Goal: Task Accomplishment & Management: Complete application form

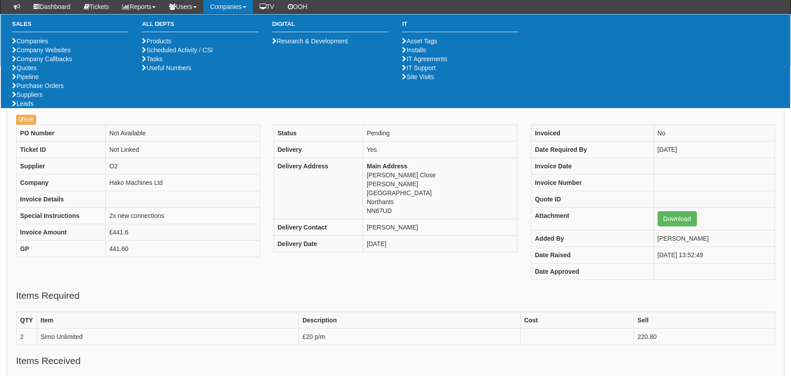
scroll to position [89, 0]
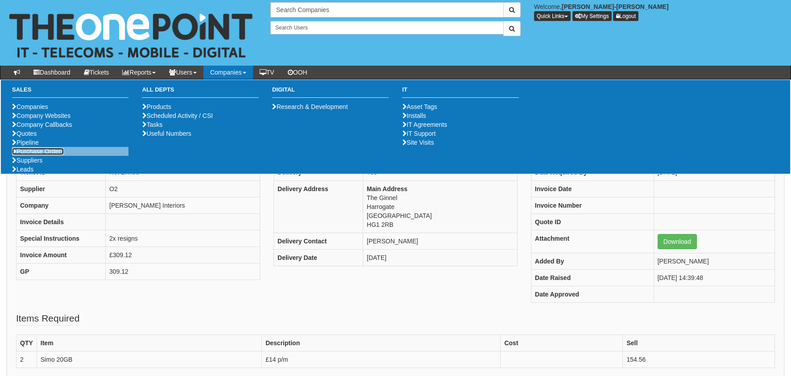
click at [54, 155] on link "Purchase Orders" at bounding box center [38, 151] width 52 height 7
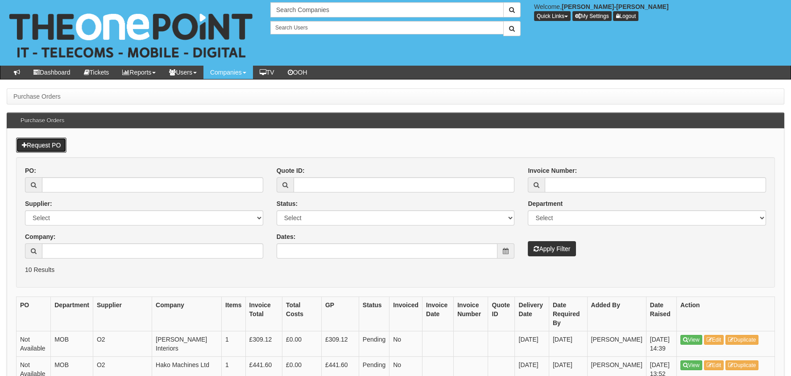
click at [17, 138] on link "Request PO" at bounding box center [41, 144] width 50 height 15
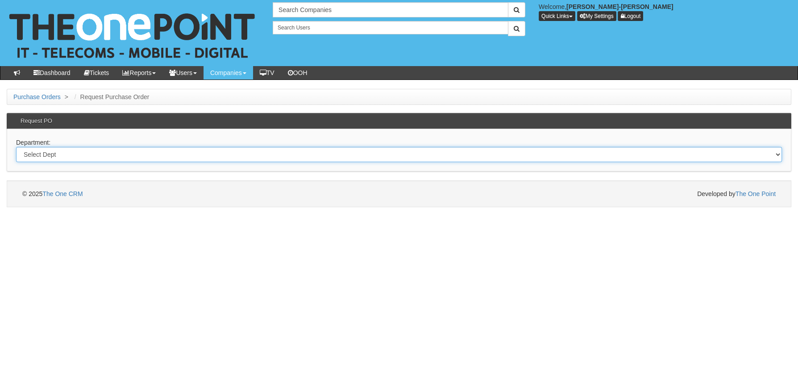
drag, startPoint x: 52, startPoint y: 147, endPoint x: 55, endPoint y: 157, distance: 10.7
click at [52, 148] on select "Select Dept Digital Internal IT Mobiles Marketing Telecoms" at bounding box center [399, 154] width 766 height 15
select select "?pipeID=&dept=MOB"
click at [16, 147] on select "Select Dept Digital Internal IT Mobiles Marketing Telecoms" at bounding box center [399, 154] width 766 height 15
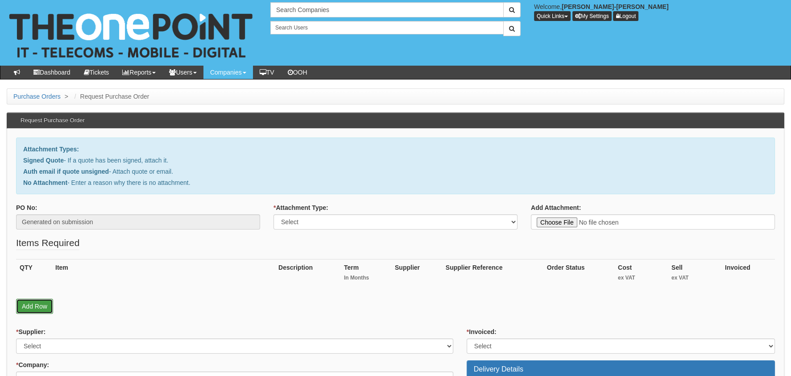
click at [34, 306] on link "Add Row" at bounding box center [34, 305] width 37 height 15
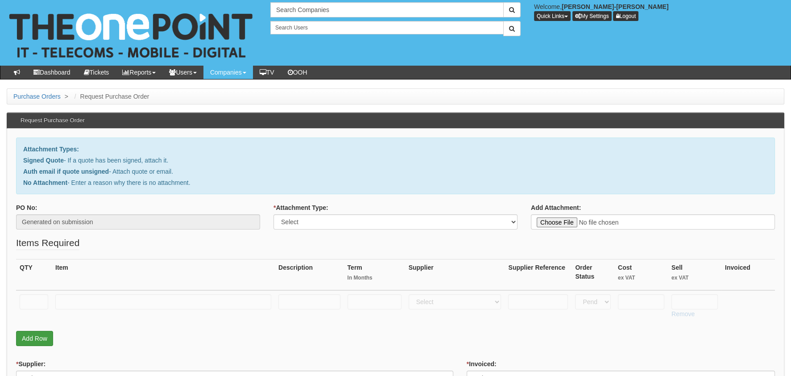
click at [41, 294] on input "text" at bounding box center [34, 301] width 29 height 15
type input "1"
click at [111, 318] on td at bounding box center [163, 306] width 223 height 32
drag, startPoint x: 107, startPoint y: 306, endPoint x: 104, endPoint y: 300, distance: 7.4
click at [106, 306] on input "text" at bounding box center [163, 301] width 216 height 15
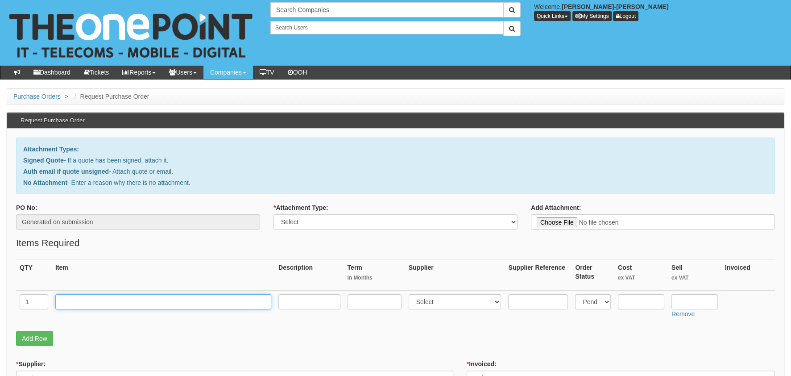
type input "M"
type input "RM POSTAGE"
click at [631, 302] on input "text" at bounding box center [641, 301] width 46 height 15
type input "3.00"
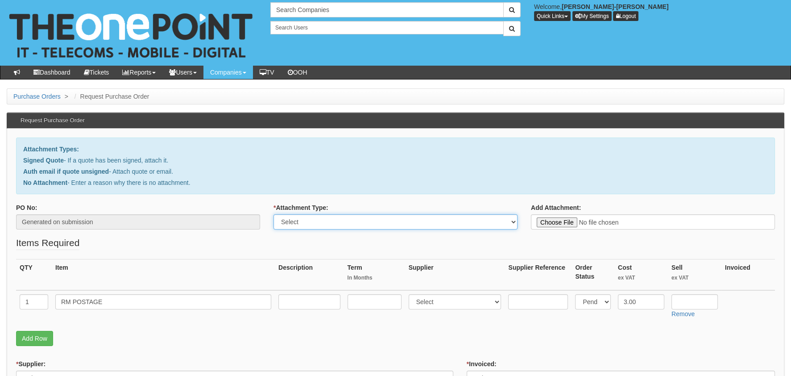
drag, startPoint x: 455, startPoint y: 224, endPoint x: 387, endPoint y: 224, distance: 68.3
click at [454, 224] on select "Select Signed Quote Auth email with quote if unsigned No Attachment" at bounding box center [395, 221] width 244 height 15
select select "Auth email if quote unsigned"
click at [273, 214] on select "Select Signed Quote Auth email with quote if unsigned No Attachment" at bounding box center [395, 221] width 244 height 15
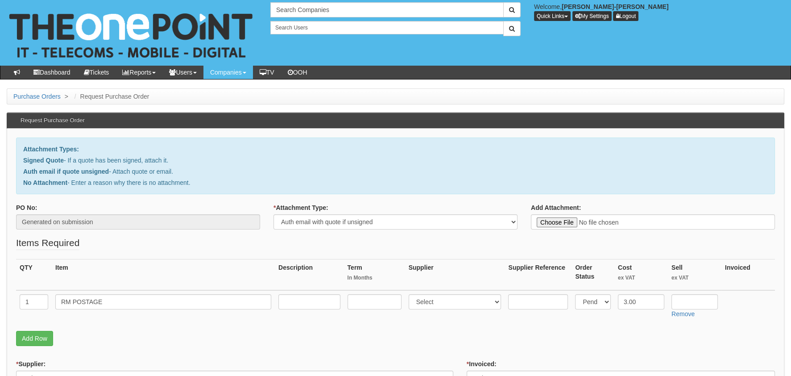
click at [444, 253] on fieldset "Items Required QTY Item Description Term In Months Supplier Supplier Reference …" at bounding box center [395, 293] width 759 height 114
type input "C:\fakepath\Royal Mail - Postage Confirmation for WP-1518-7149-720.msg"
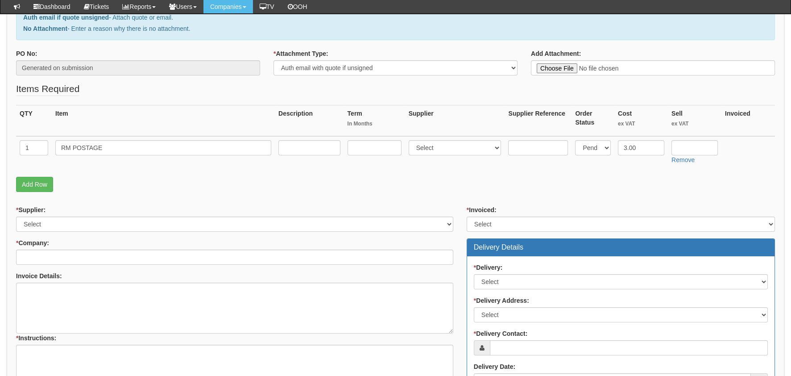
scroll to position [134, 0]
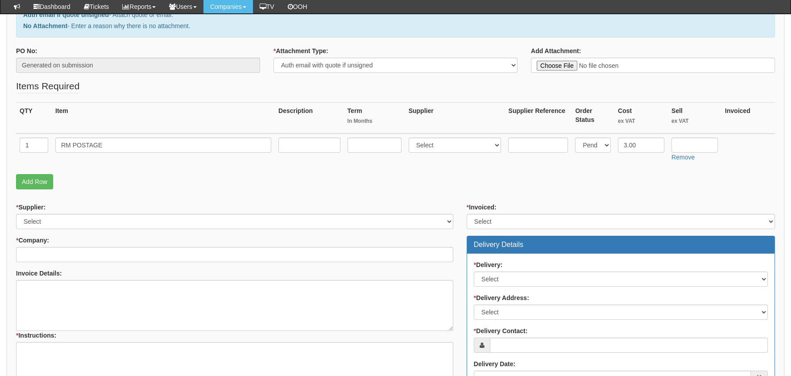
click at [57, 229] on div "* Supplier: Select 123 REG.co.uk 1Password 3 4Gon AA Jones Electric Ltd Abzorb …" at bounding box center [234, 314] width 451 height 223
click at [58, 221] on select "Select 123 REG.co.uk 1Password 3 4Gon AA Jones Electric Ltd Abzorb Access Group…" at bounding box center [234, 221] width 437 height 15
select select "124"
click at [16, 214] on select "Select 123 REG.co.uk 1Password 3 4Gon AA Jones Electric Ltd Abzorb Access Group…" at bounding box center [234, 221] width 437 height 15
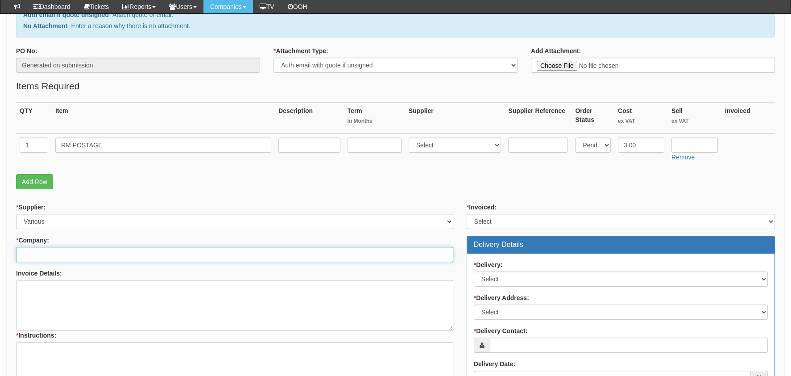
click at [74, 255] on input "* Company:" at bounding box center [234, 254] width 437 height 15
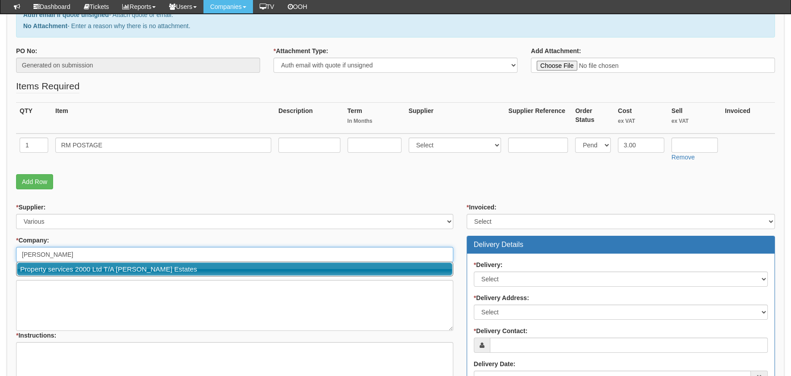
click at [90, 270] on link "Property services 2000 Ltd T/A [PERSON_NAME] Estates" at bounding box center [234, 268] width 435 height 13
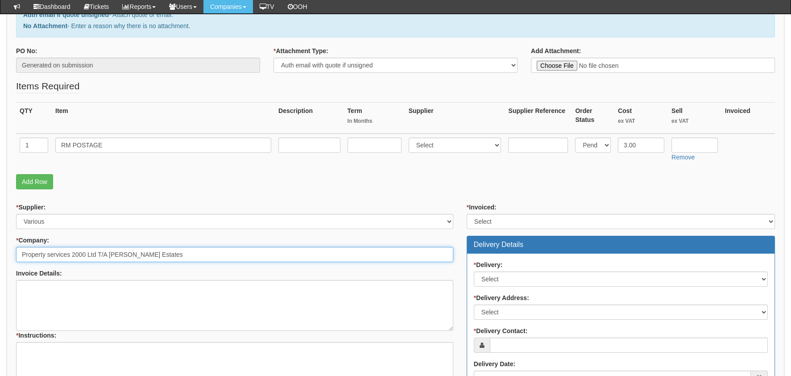
type input "Property services 2000 Ltd T/A [PERSON_NAME] Estates"
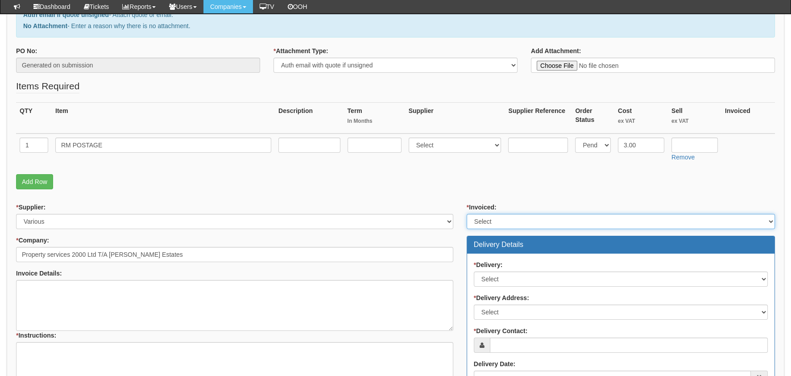
click at [562, 216] on select "Select Yes No N/A STB (part of order)" at bounding box center [621, 221] width 308 height 15
select select "2"
click at [467, 214] on select "Select Yes No N/A STB (part of order)" at bounding box center [621, 221] width 308 height 15
drag, startPoint x: 509, startPoint y: 201, endPoint x: 482, endPoint y: 231, distance: 40.7
click at [509, 201] on form "PO No: Generated on submission * Attachment Type: Select Signed Quote Auth emai…" at bounding box center [395, 282] width 759 height 472
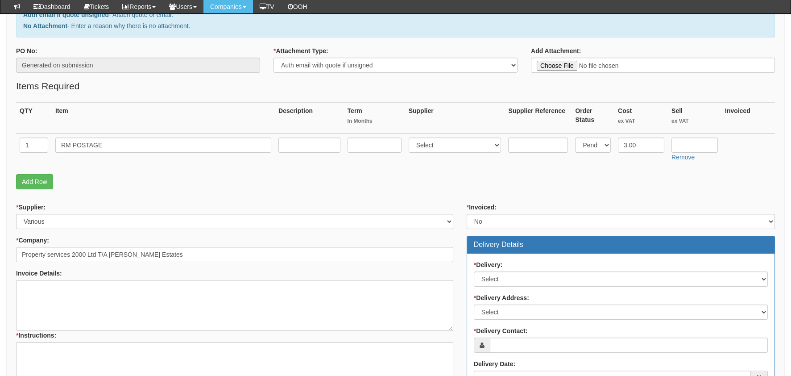
click at [490, 287] on div "* Delivery: Select No Not Applicable Yes * Delivery Address: Select Not Applica…" at bounding box center [620, 325] width 307 height 145
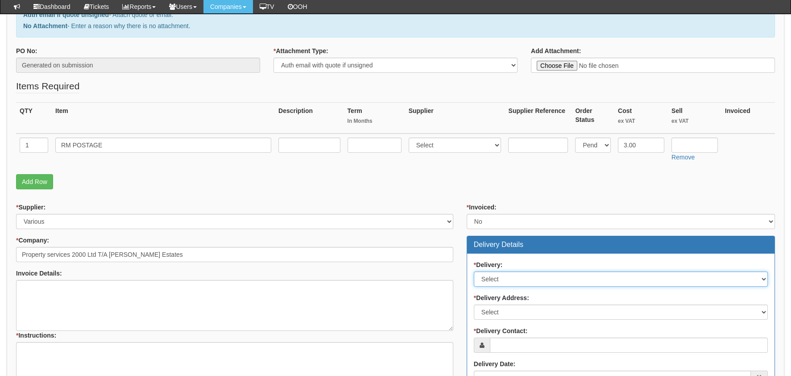
click at [490, 277] on select "Select No Not Applicable Yes" at bounding box center [621, 278] width 294 height 15
select select "1"
click at [474, 271] on select "Select No Not Applicable Yes" at bounding box center [621, 278] width 294 height 15
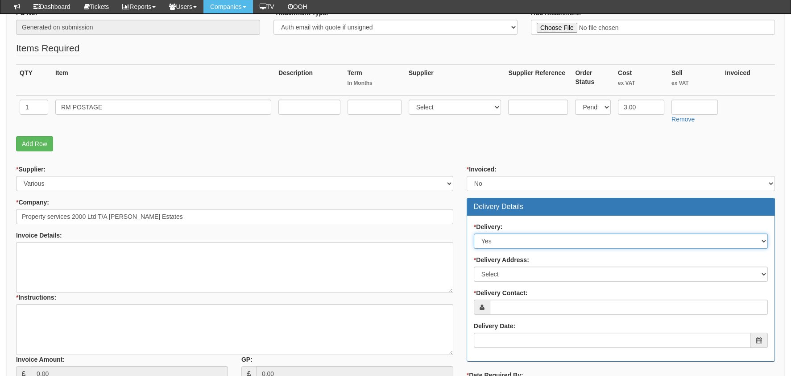
scroll to position [223, 0]
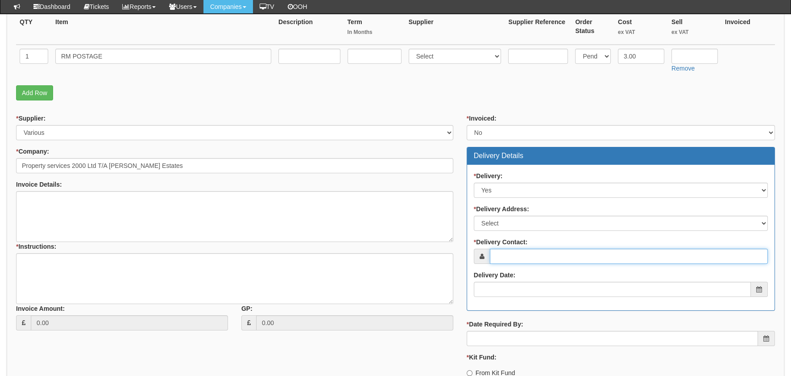
click at [532, 253] on input "* Delivery Contact:" at bounding box center [629, 255] width 278 height 15
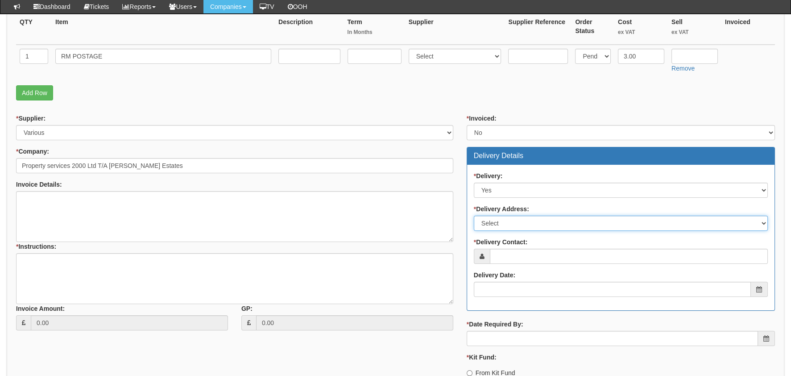
drag, startPoint x: 538, startPoint y: 218, endPoint x: 539, endPoint y: 226, distance: 8.1
click at [538, 218] on select "Select Not Applicable Main Address - S40 1RQ Other" at bounding box center [621, 222] width 294 height 15
select select "other"
click at [474, 215] on select "Select Not Applicable Main Address - S40 1RQ Other" at bounding box center [621, 222] width 294 height 15
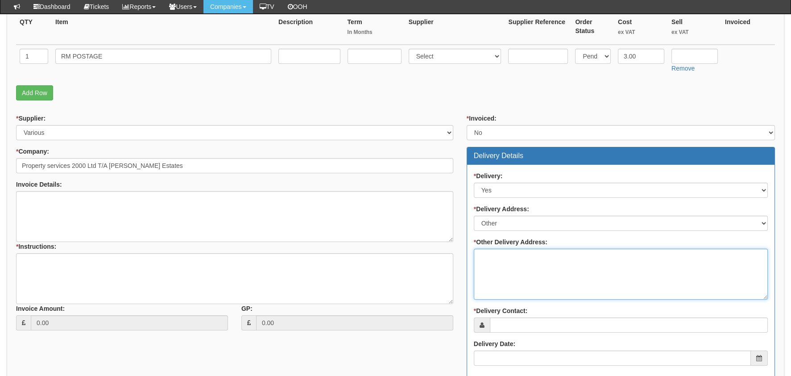
click at [521, 264] on textarea "* Other Delivery Address:" at bounding box center [621, 273] width 294 height 51
paste textarea "Destination: [PERSON_NAME] Estate Agents, [STREET_ADDRESS]"
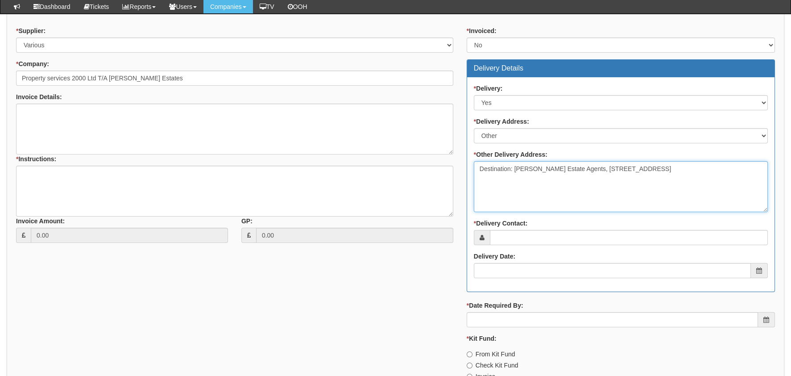
scroll to position [312, 0]
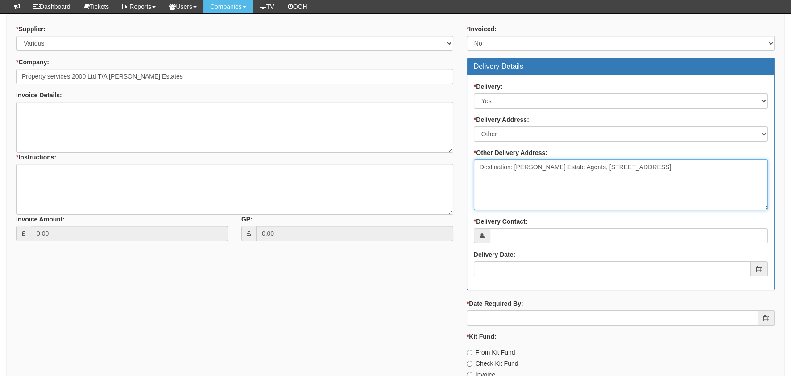
type textarea "Destination: [PERSON_NAME] Estate Agents, [STREET_ADDRESS]"
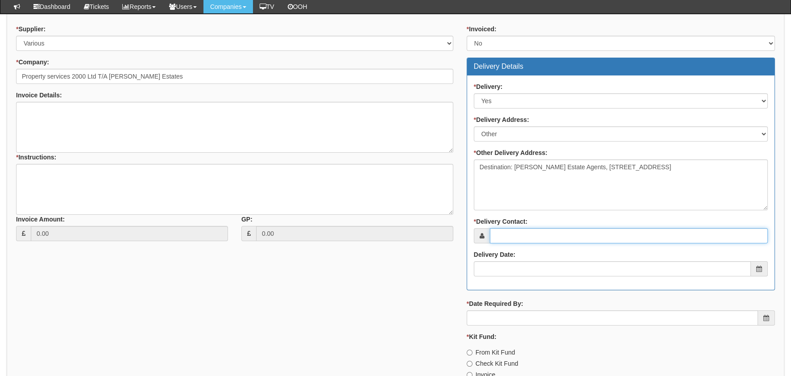
click at [507, 240] on input "* Delivery Contact:" at bounding box center [629, 235] width 278 height 15
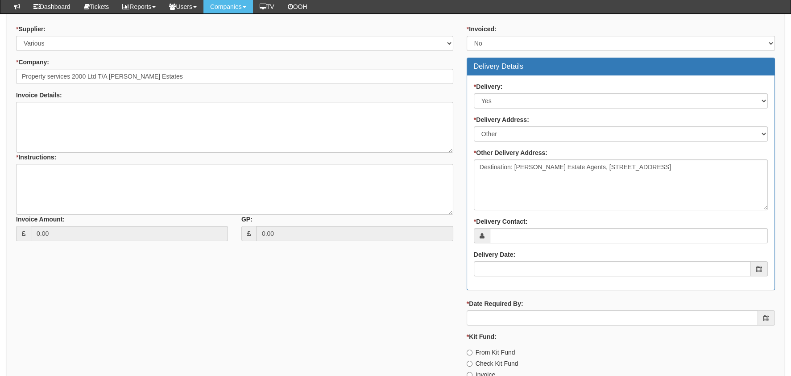
click at [484, 233] on span at bounding box center [482, 235] width 16 height 15
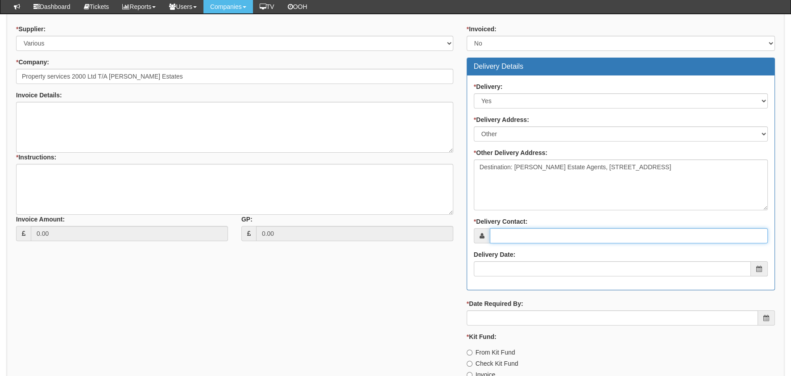
click at [508, 236] on input "* Delivery Contact:" at bounding box center [629, 235] width 278 height 15
click at [521, 235] on input "* Delivery Contact:" at bounding box center [629, 235] width 278 height 15
paste input "[PERSON_NAME]"
type input "[PERSON_NAME]"
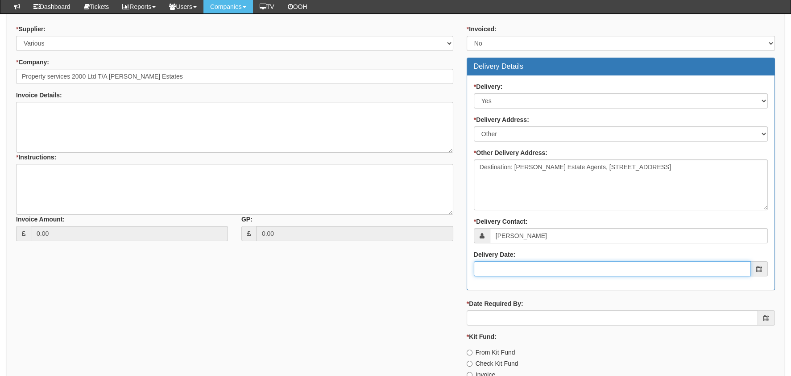
click at [514, 268] on input "Delivery Date:" at bounding box center [612, 268] width 277 height 15
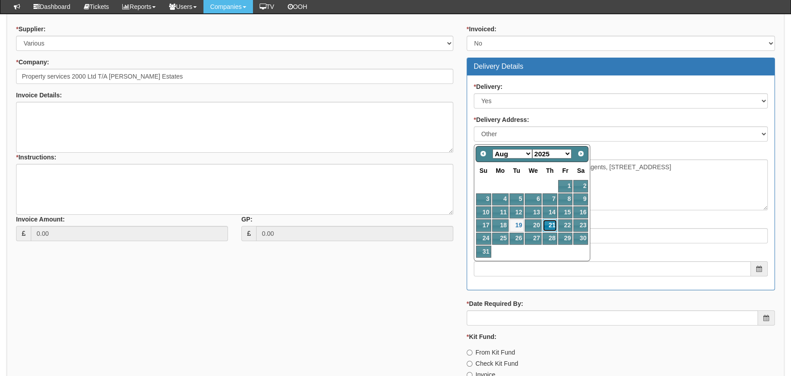
click at [555, 222] on link "21" at bounding box center [549, 225] width 15 height 12
type input "2025-08-21"
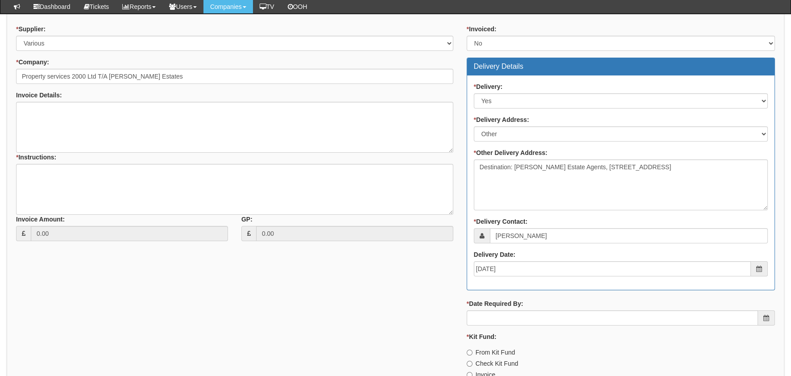
drag, startPoint x: 436, startPoint y: 277, endPoint x: 445, endPoint y: 272, distance: 10.4
click at [435, 277] on div "* Supplier: Select 123 REG.co.uk 1Password 3 4Gon AA Jones Electric Ltd Abzorb …" at bounding box center [395, 205] width 772 height 361
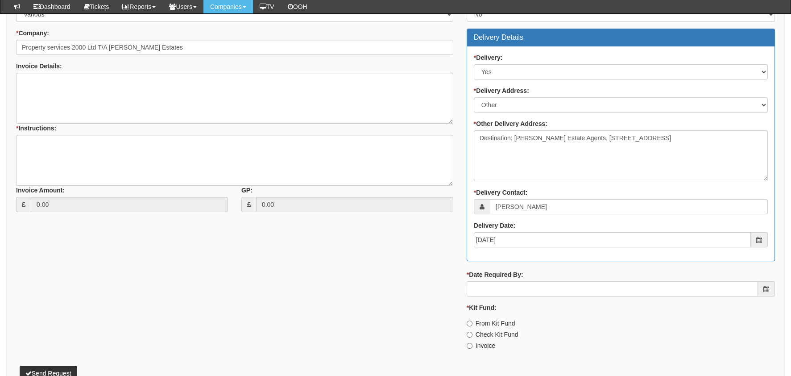
scroll to position [356, 0]
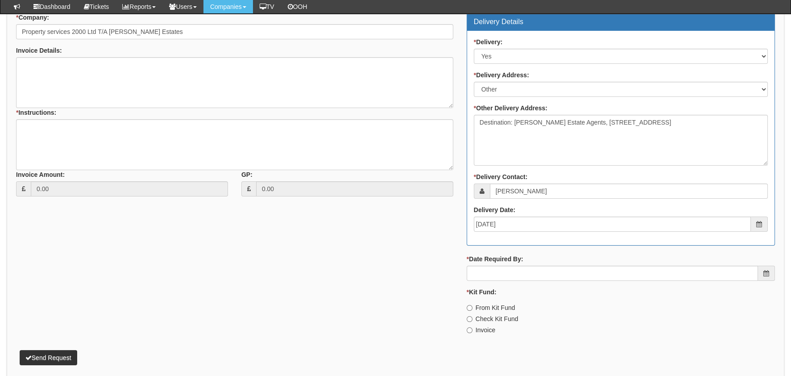
click at [551, 280] on div "* Invoiced: Select Yes No N/A STB (part of order) Delivery Details * Delivery: …" at bounding box center [621, 160] width 322 height 361
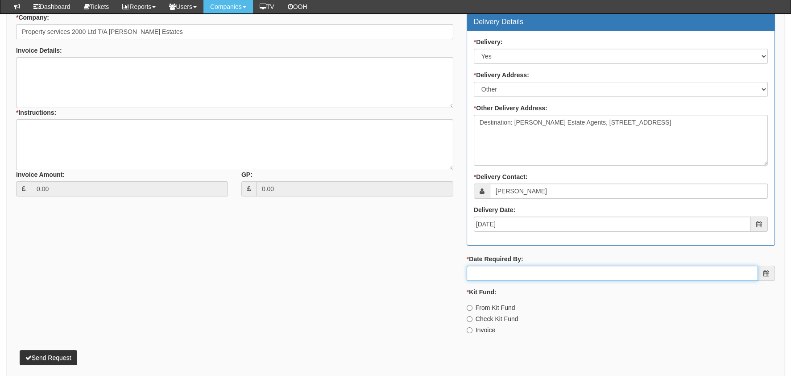
click at [548, 272] on input "* Date Required By:" at bounding box center [612, 272] width 291 height 15
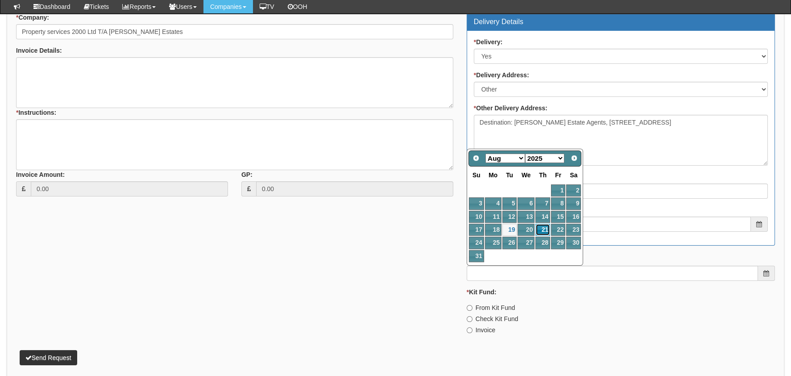
click at [542, 229] on link "21" at bounding box center [542, 230] width 15 height 12
type input "2025-08-21"
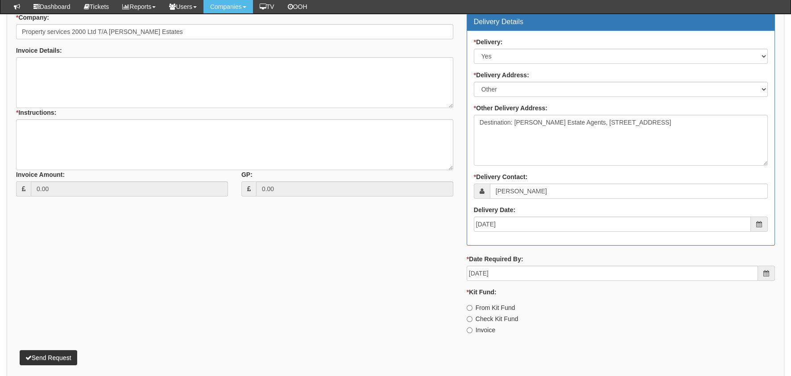
click at [485, 325] on label "Invoice" at bounding box center [481, 329] width 29 height 9
click at [472, 311] on input "Invoice" at bounding box center [470, 308] width 6 height 6
radio input "true"
click at [152, 119] on textarea "* Instructions:" at bounding box center [234, 144] width 437 height 51
click at [153, 138] on textarea "* Instructions:" at bounding box center [234, 144] width 437 height 51
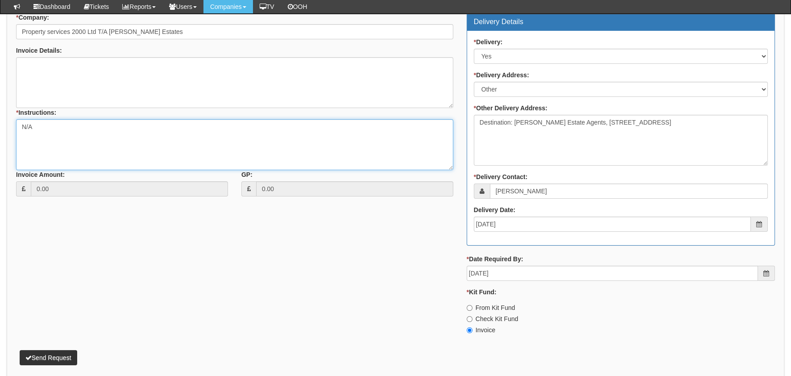
scroll to position [394, 0]
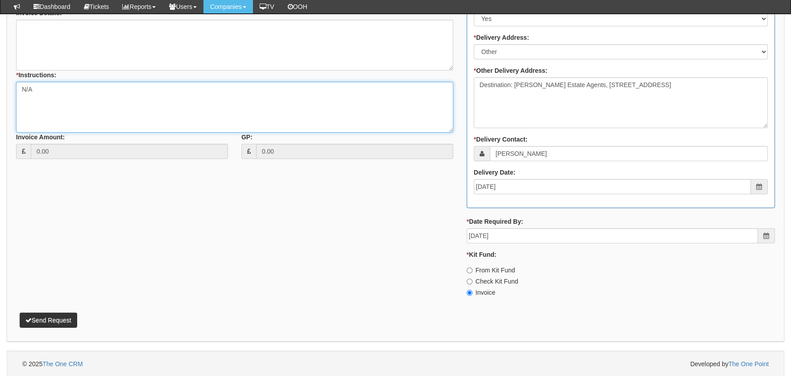
type textarea "N/A"
click at [36, 323] on button "Send Request" at bounding box center [49, 319] width 58 height 15
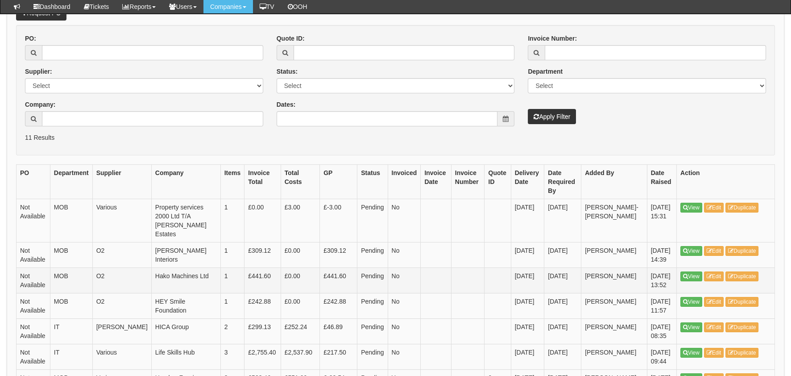
scroll to position [134, 0]
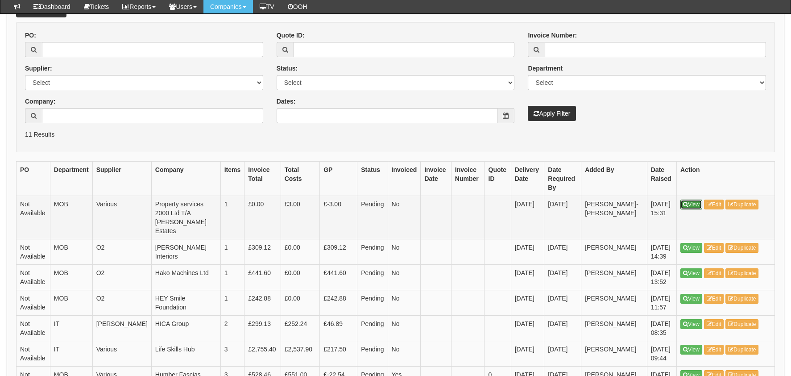
drag, startPoint x: 692, startPoint y: 206, endPoint x: 696, endPoint y: 210, distance: 5.7
click at [692, 206] on link "View" at bounding box center [691, 204] width 22 height 10
